Goal: Navigation & Orientation: Find specific page/section

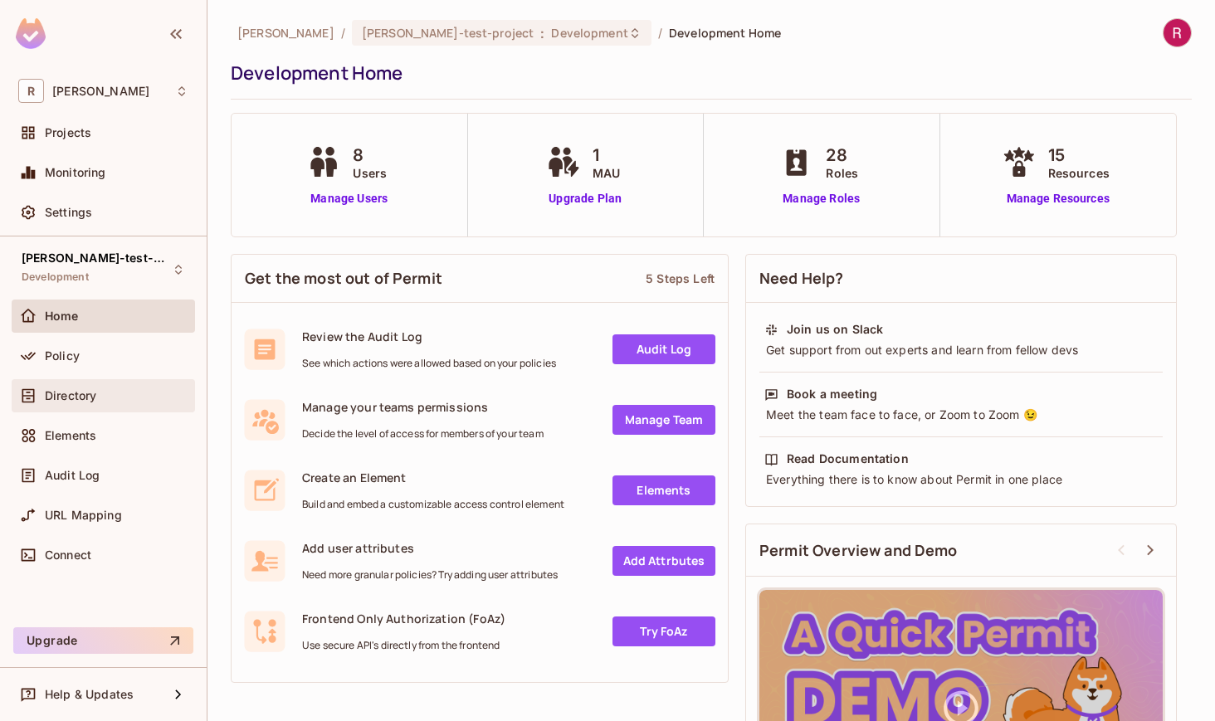
click at [95, 387] on div "Directory" at bounding box center [103, 396] width 170 height 20
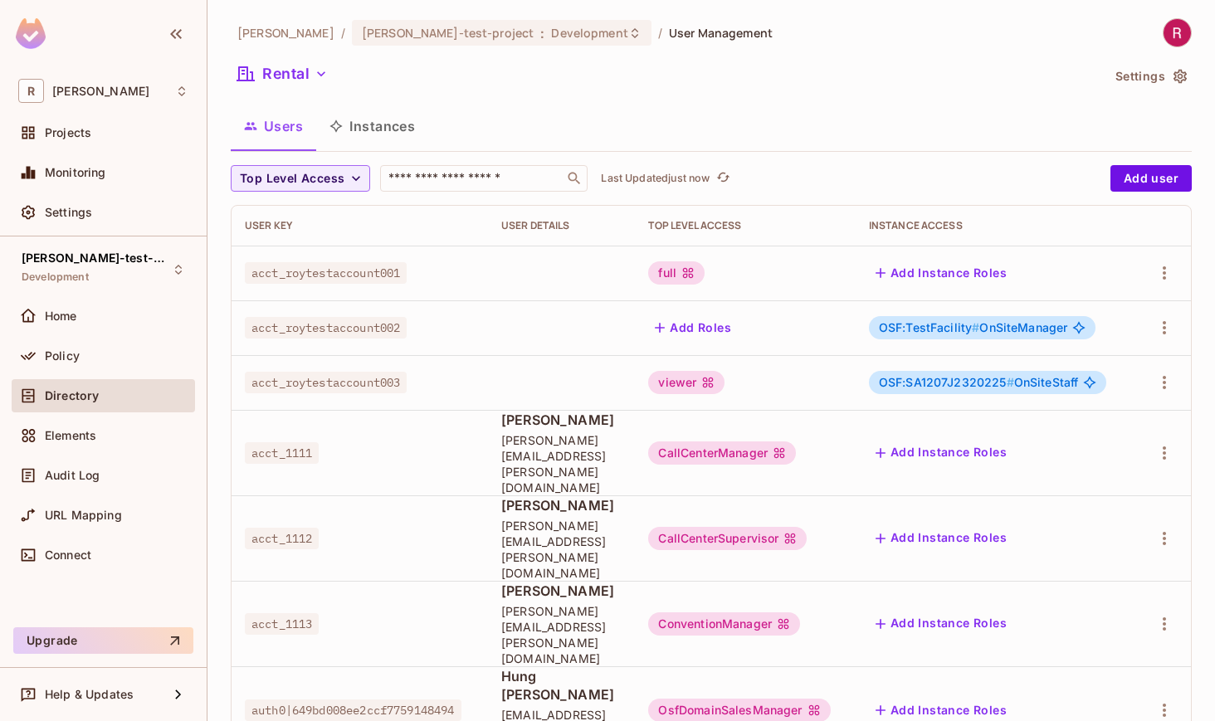
click at [374, 700] on span "auth0|649bd008ee2ccf7759148494" at bounding box center [353, 711] width 217 height 22
click at [484, 422] on td "acct_1111" at bounding box center [360, 453] width 257 height 86
click at [438, 276] on div "acct_roytestaccount001" at bounding box center [360, 273] width 230 height 17
click at [372, 330] on span "acct_roytestaccount002" at bounding box center [326, 328] width 162 height 22
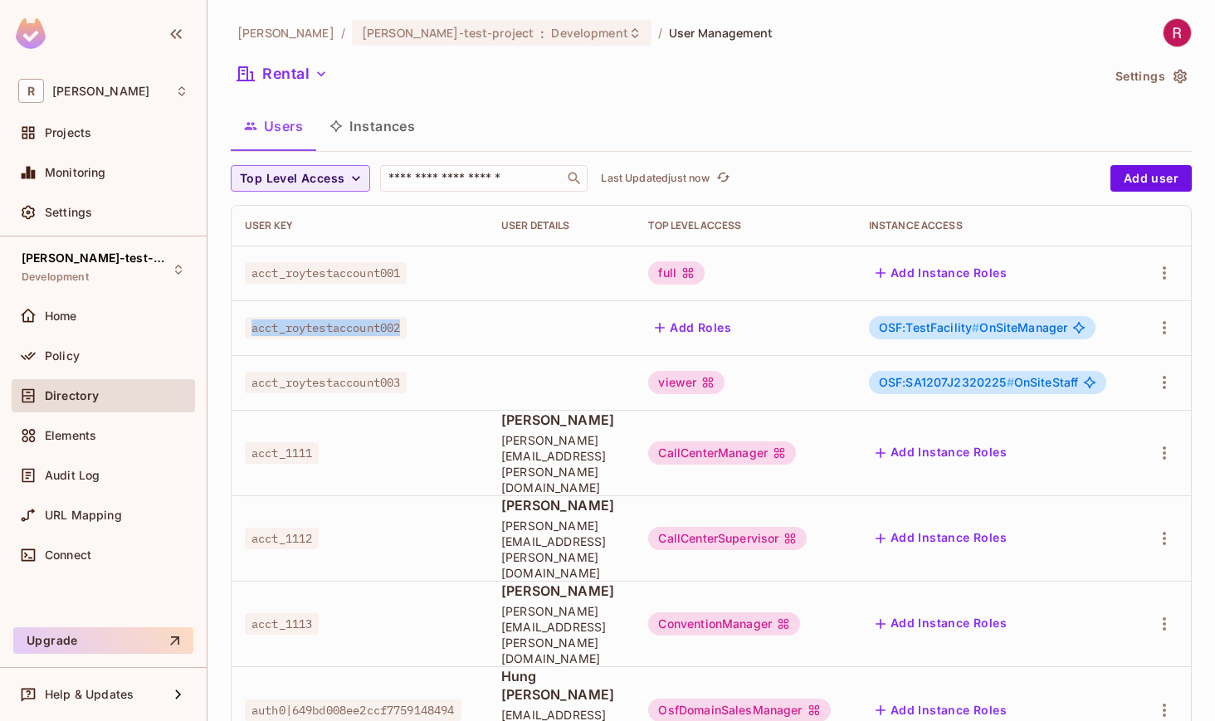
click at [372, 330] on span "acct_roytestaccount002" at bounding box center [326, 328] width 162 height 22
click at [306, 442] on span "acct_1111" at bounding box center [282, 453] width 74 height 22
click at [300, 528] on span "acct_1112" at bounding box center [282, 539] width 74 height 22
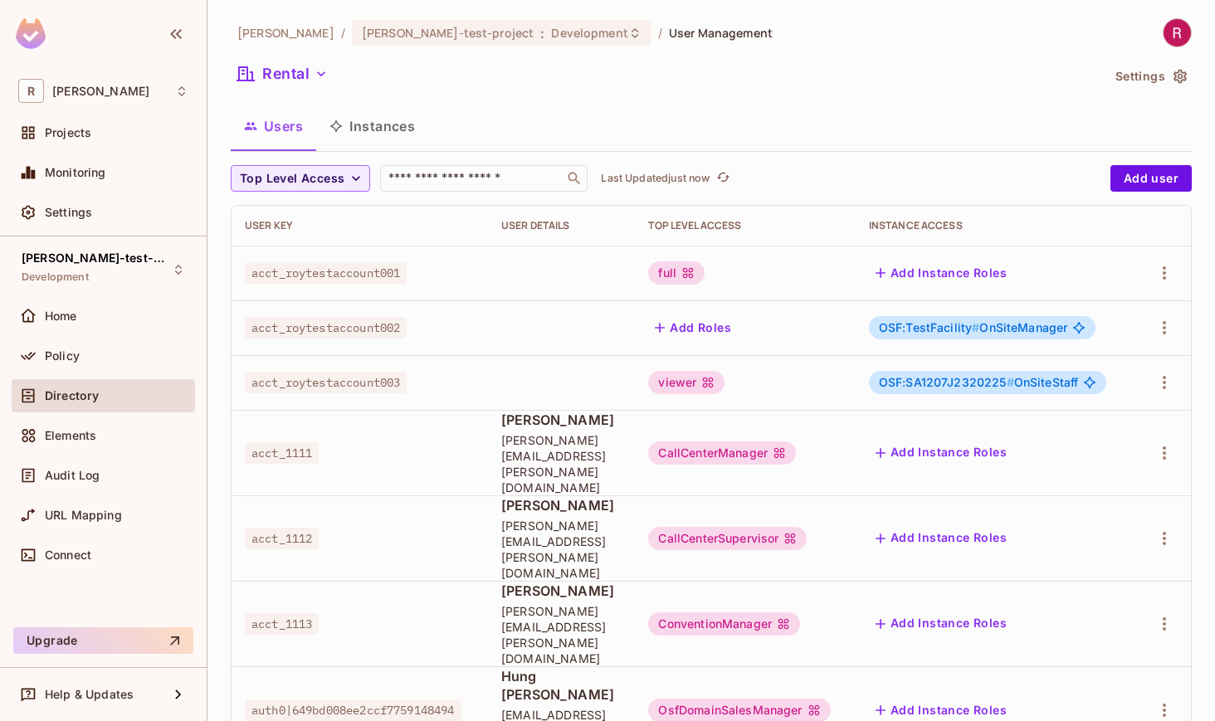
click at [304, 614] on span "acct_1113" at bounding box center [282, 625] width 74 height 22
click at [309, 508] on td "acct_1112" at bounding box center [360, 539] width 257 height 86
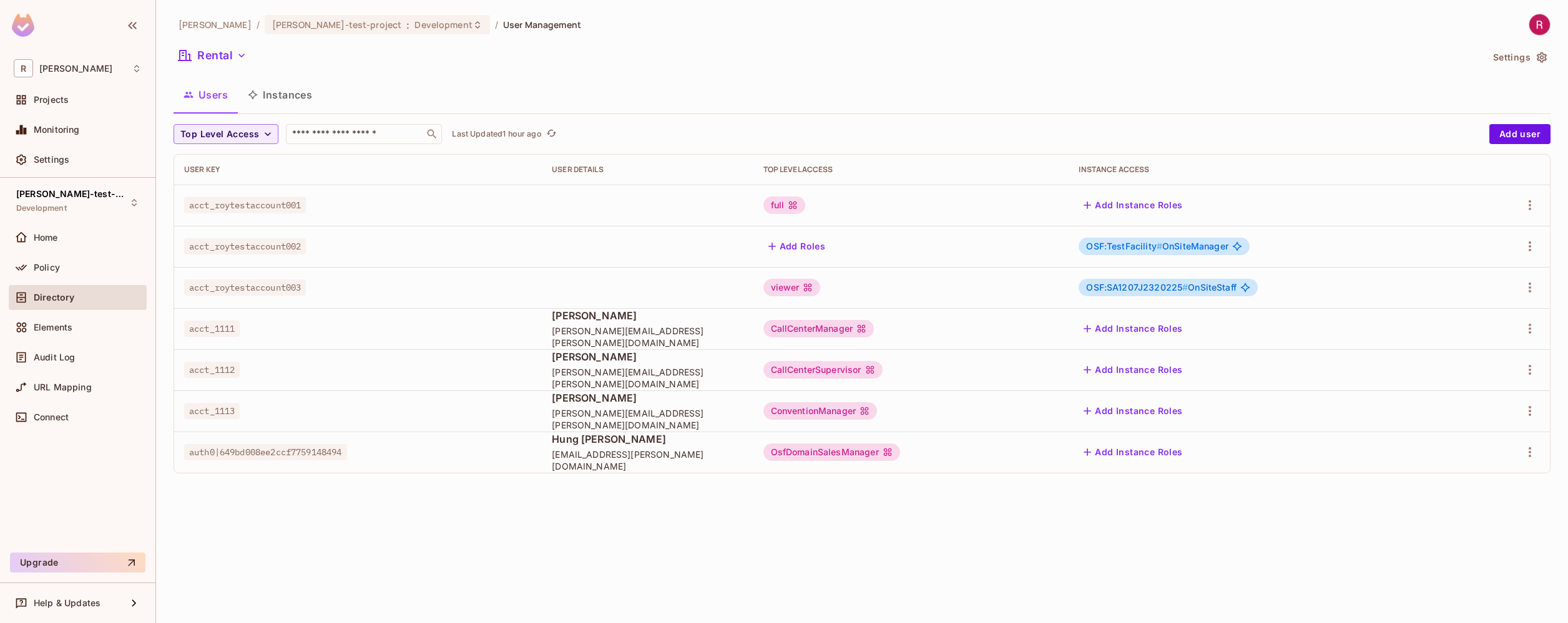
click at [566, 35] on div "[PERSON_NAME]-poc / [PERSON_NAME]-test-project : Development / User Management …" at bounding box center [862, 248] width 1377 height 470
